Goal: Information Seeking & Learning: Learn about a topic

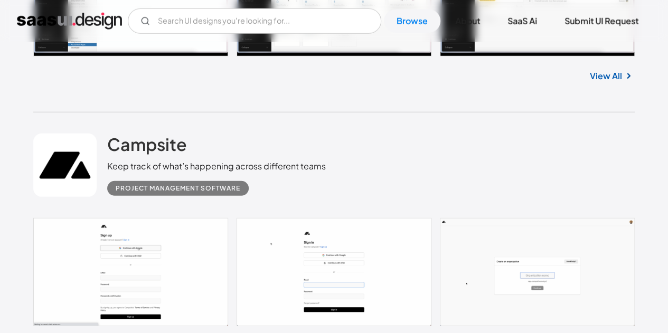
scroll to position [3536, 0]
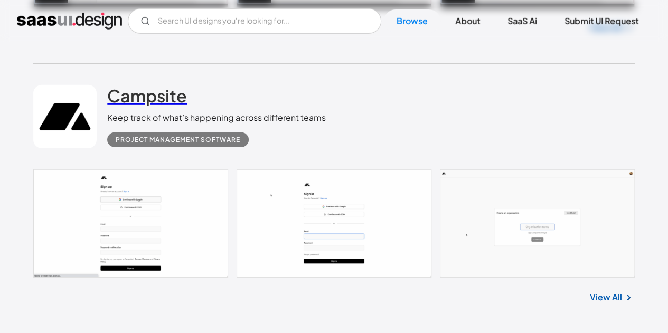
click at [176, 98] on h2 "Campsite" at bounding box center [147, 95] width 80 height 21
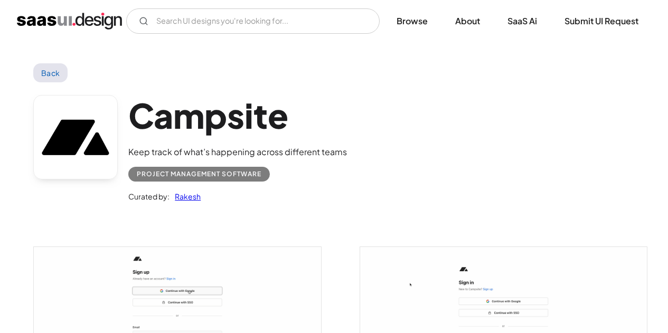
scroll to position [158, 0]
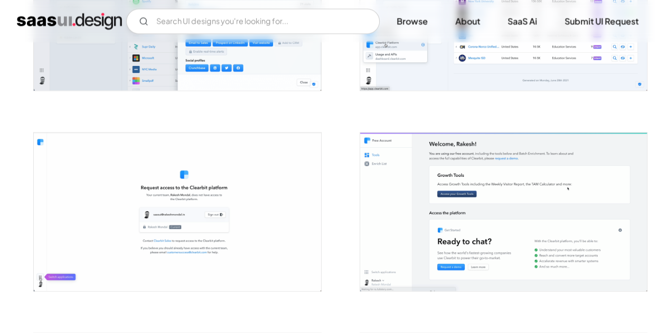
scroll to position [950, 0]
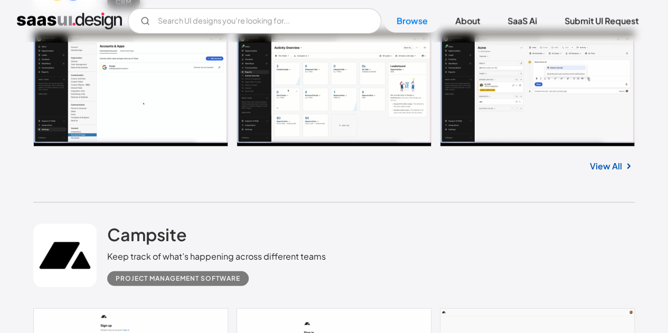
scroll to position [3381, 0]
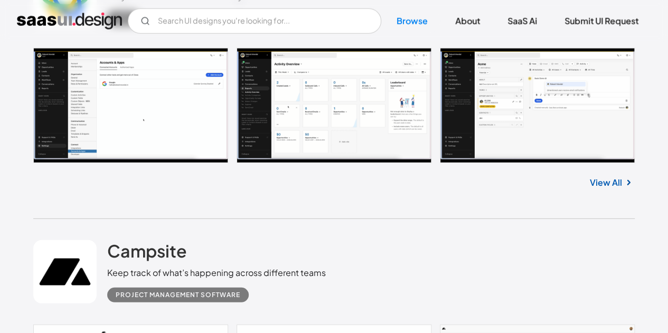
drag, startPoint x: 189, startPoint y: 226, endPoint x: 149, endPoint y: 183, distance: 59.0
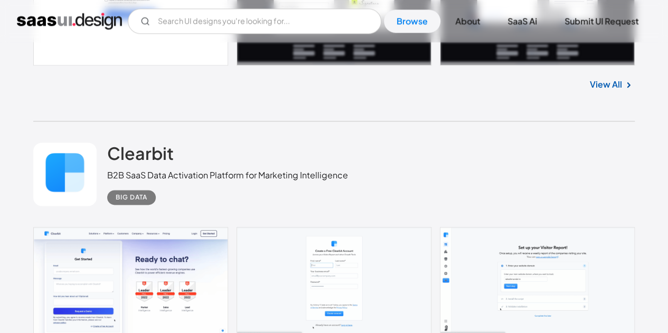
scroll to position [2568, 0]
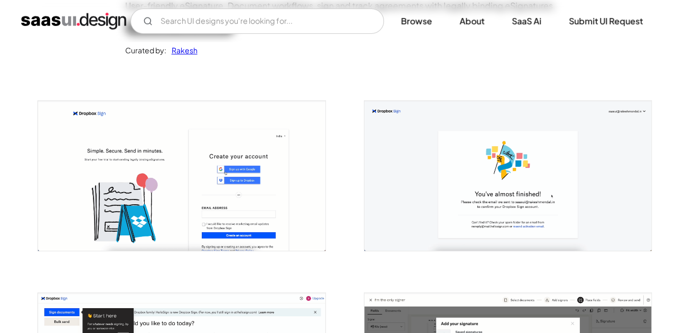
scroll to position [211, 0]
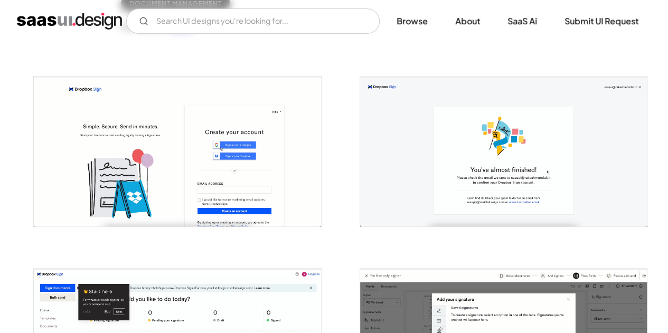
click at [206, 182] on img "open lightbox" at bounding box center [177, 152] width 287 height 150
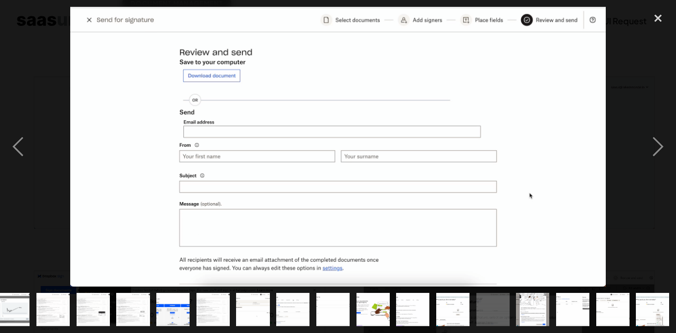
scroll to position [0, 170]
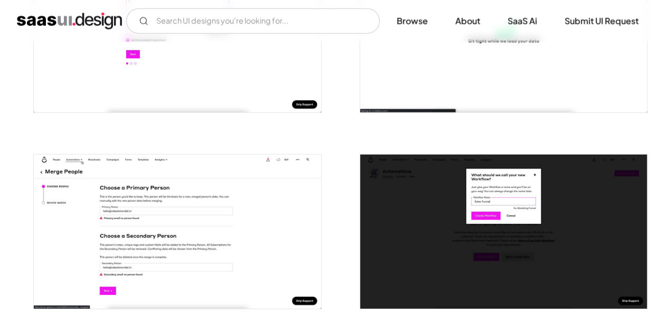
scroll to position [1530, 0]
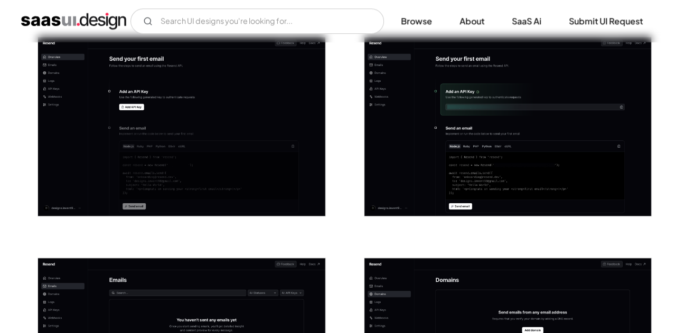
scroll to position [369, 0]
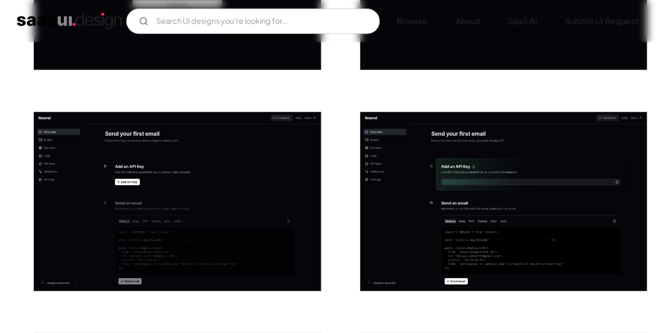
click at [246, 198] on img "open lightbox" at bounding box center [177, 201] width 287 height 179
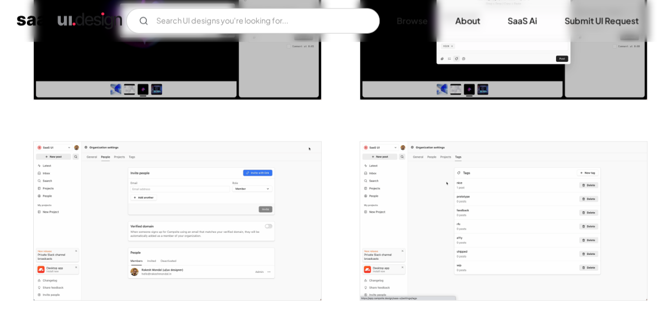
scroll to position [1161, 0]
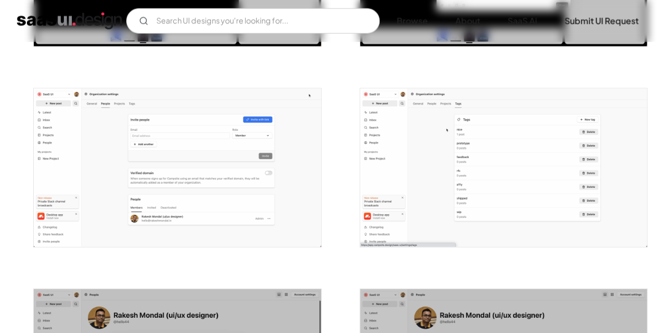
click at [231, 206] on img "open lightbox" at bounding box center [177, 168] width 287 height 158
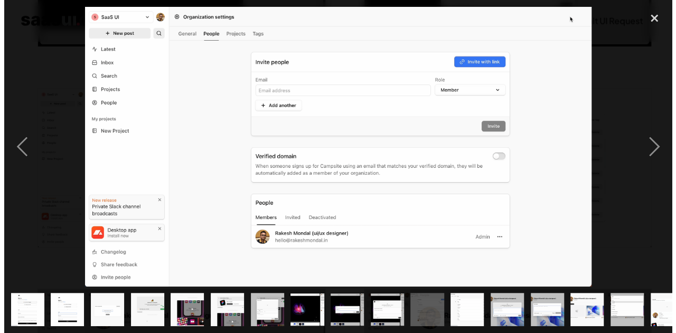
scroll to position [1169, 0]
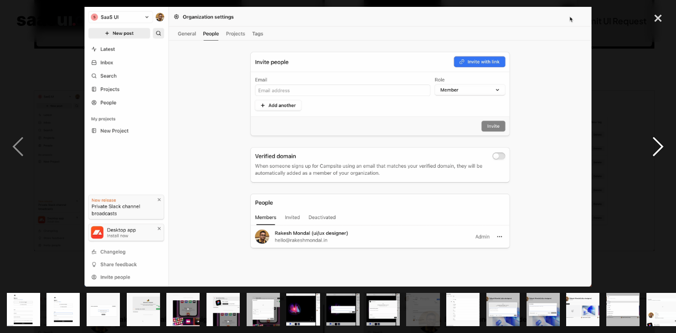
click at [654, 150] on div "next image" at bounding box center [658, 147] width 36 height 280
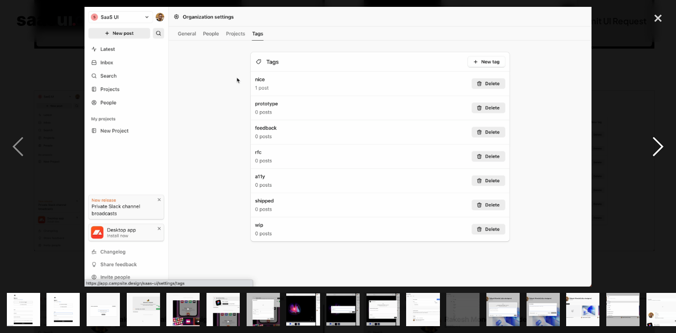
click at [654, 150] on div "next image" at bounding box center [658, 147] width 36 height 280
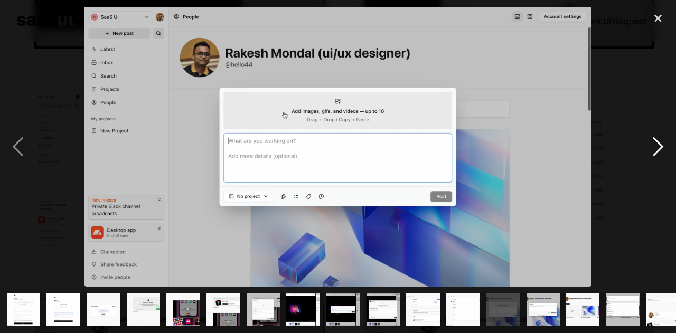
click at [654, 150] on div "next image" at bounding box center [658, 147] width 36 height 280
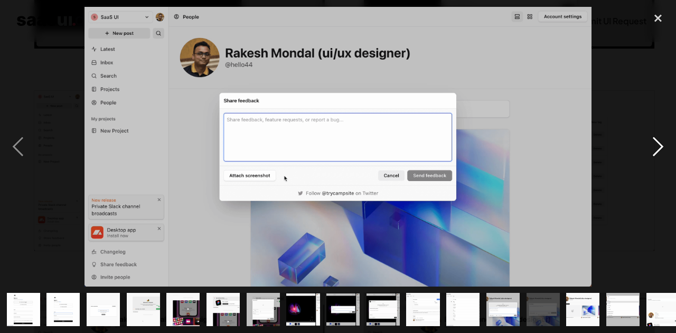
click at [654, 150] on div "next image" at bounding box center [658, 147] width 36 height 280
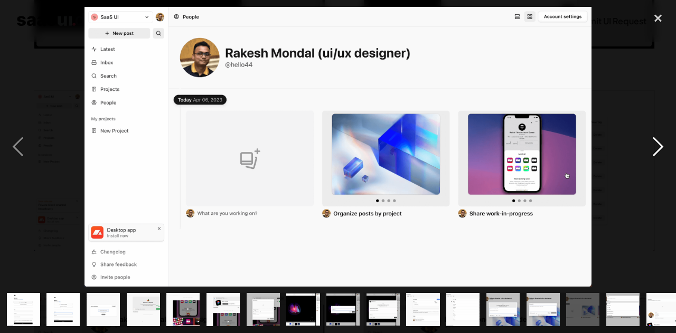
click at [654, 150] on div "next image" at bounding box center [658, 147] width 36 height 280
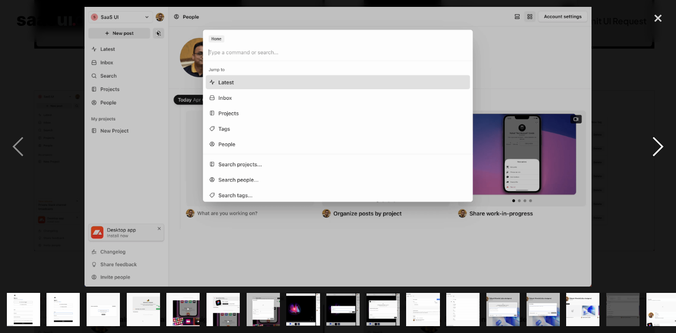
click at [654, 150] on div "next image" at bounding box center [658, 147] width 36 height 280
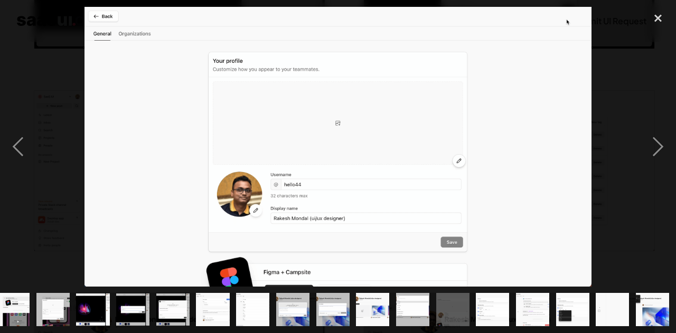
scroll to position [0, 211]
